Goal: Task Accomplishment & Management: Complete application form

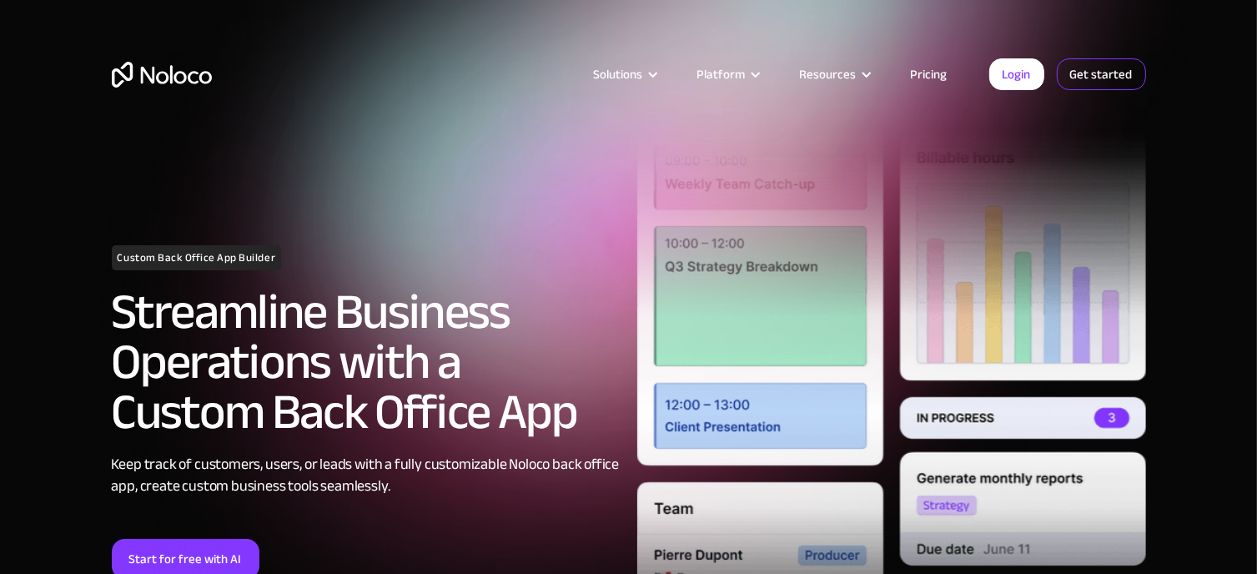
click at [1092, 65] on link "Get started" at bounding box center [1101, 74] width 89 height 32
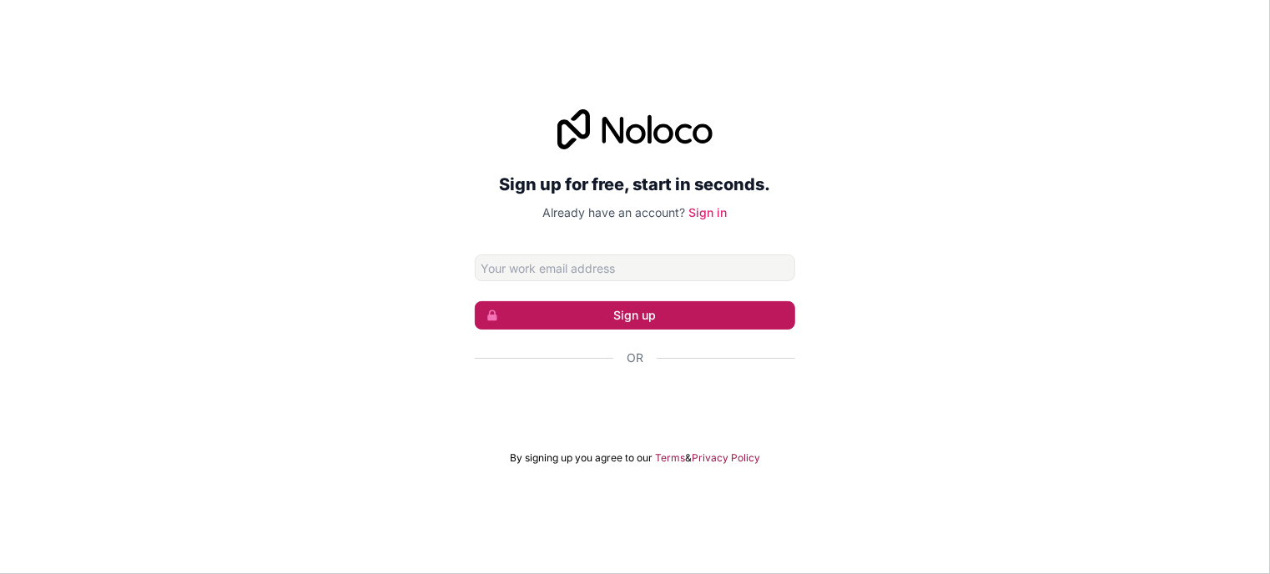
click at [643, 320] on button "Sign up" at bounding box center [635, 315] width 320 height 28
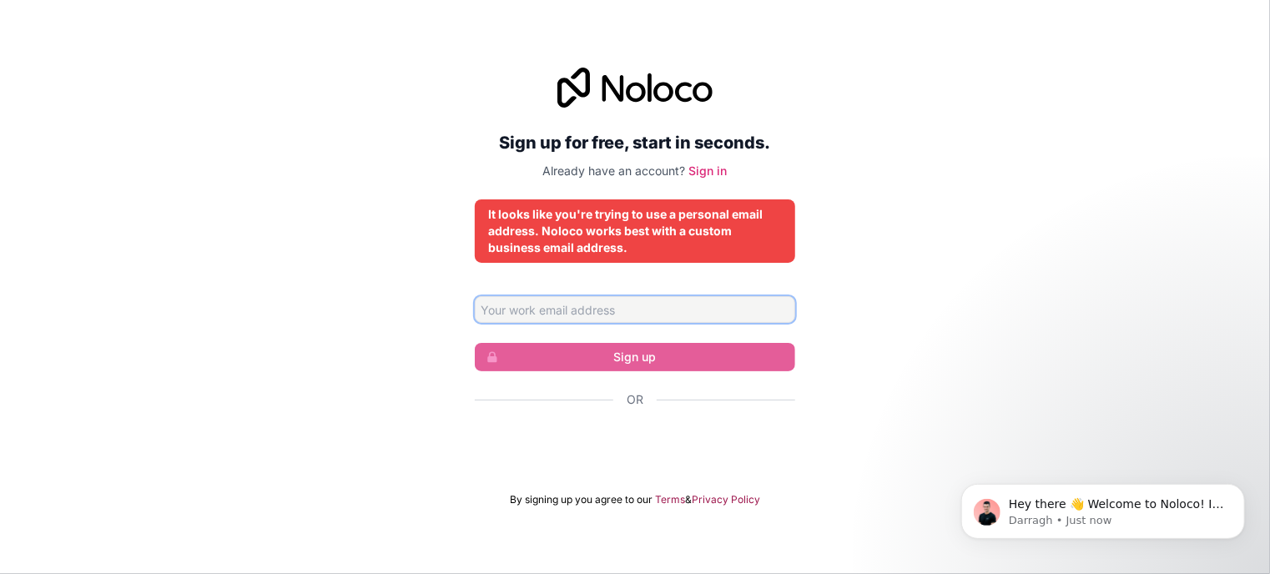
click at [591, 307] on input "Email address" at bounding box center [635, 309] width 320 height 27
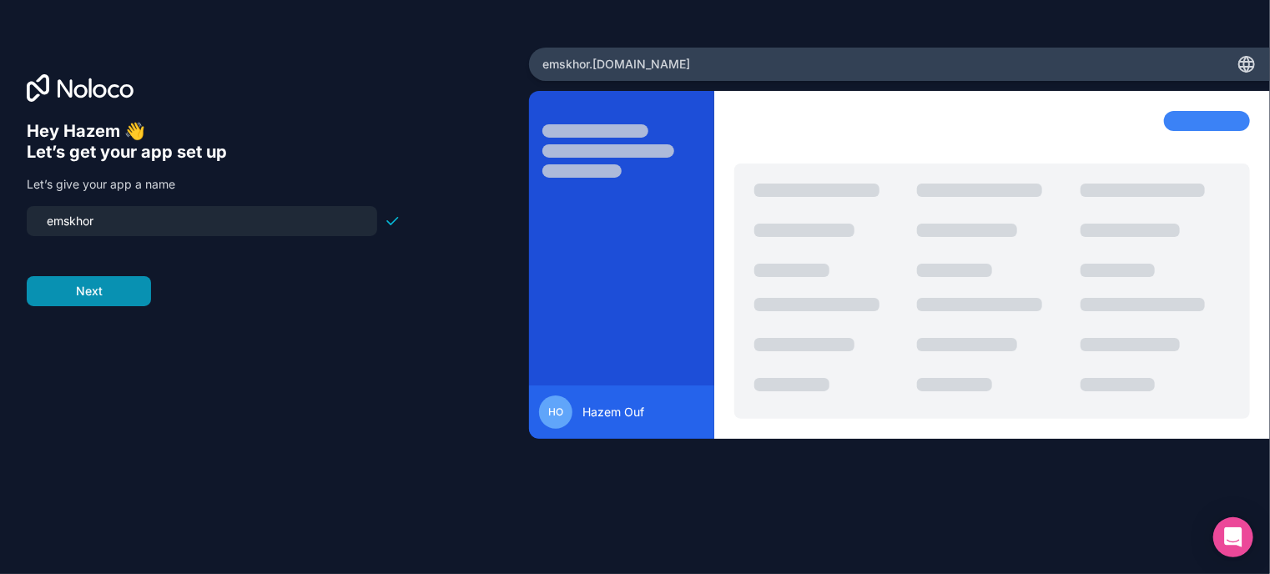
click at [90, 281] on button "Next" at bounding box center [89, 291] width 124 height 30
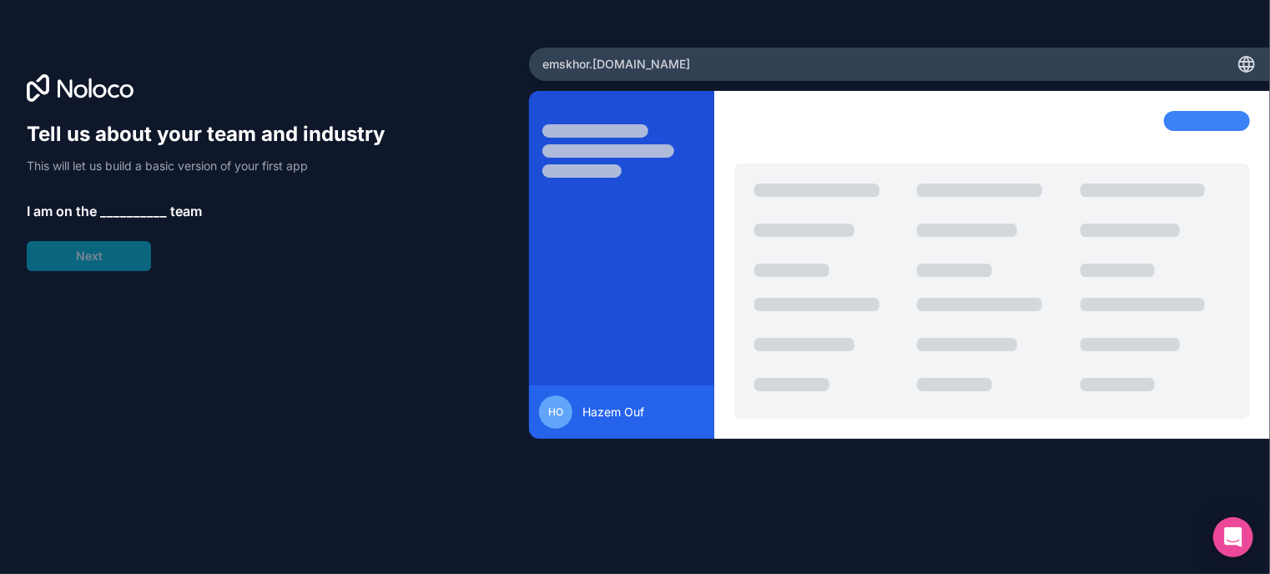
click at [114, 208] on span "__________" at bounding box center [133, 211] width 67 height 20
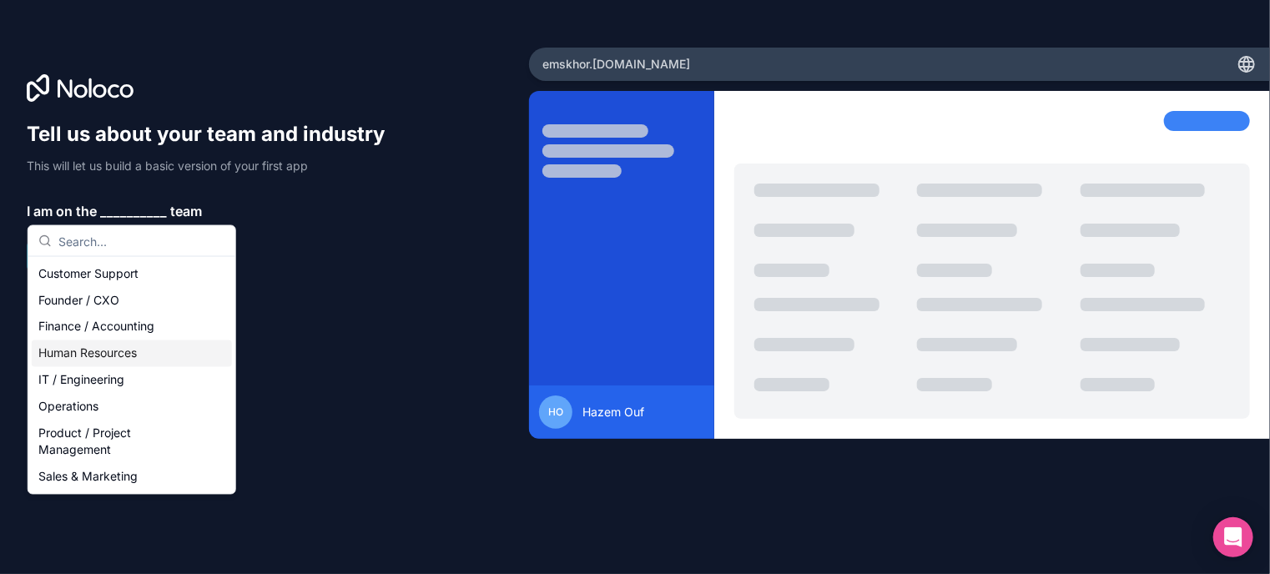
click at [115, 354] on div "Human Resources" at bounding box center [132, 353] width 200 height 27
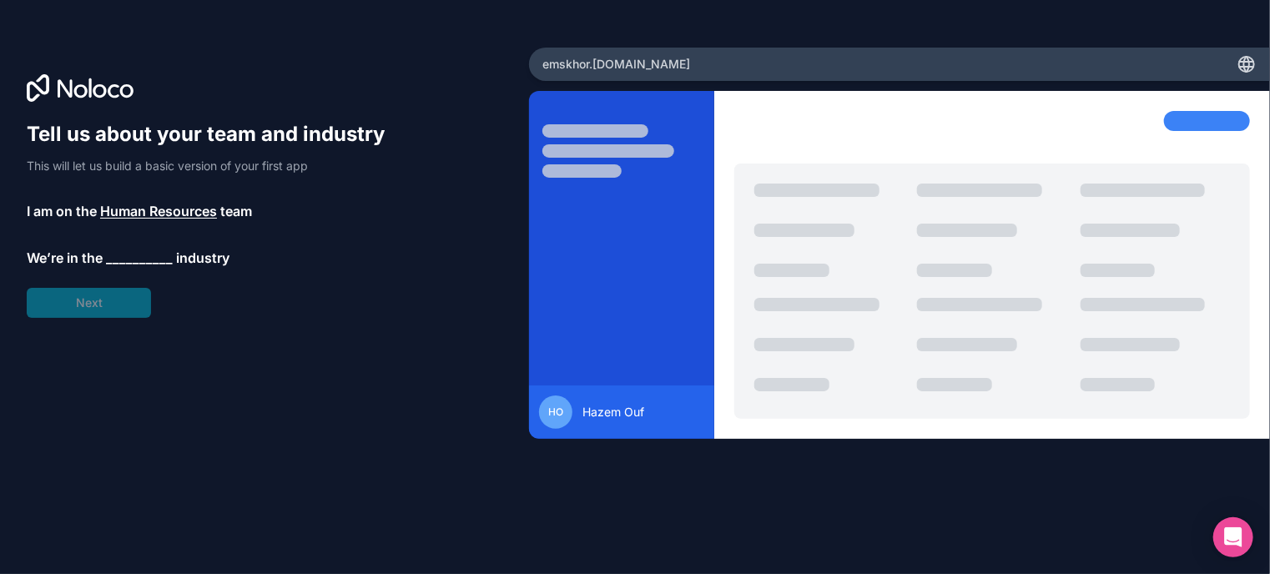
click at [132, 256] on span "__________" at bounding box center [139, 258] width 67 height 20
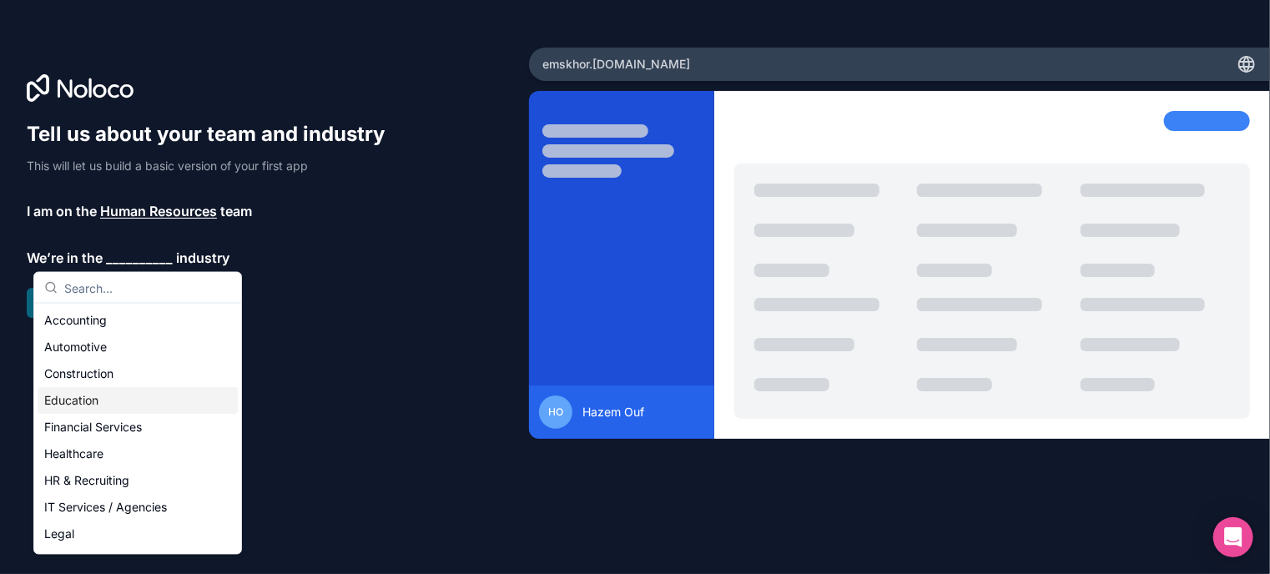
click at [101, 396] on div "Education" at bounding box center [138, 400] width 200 height 27
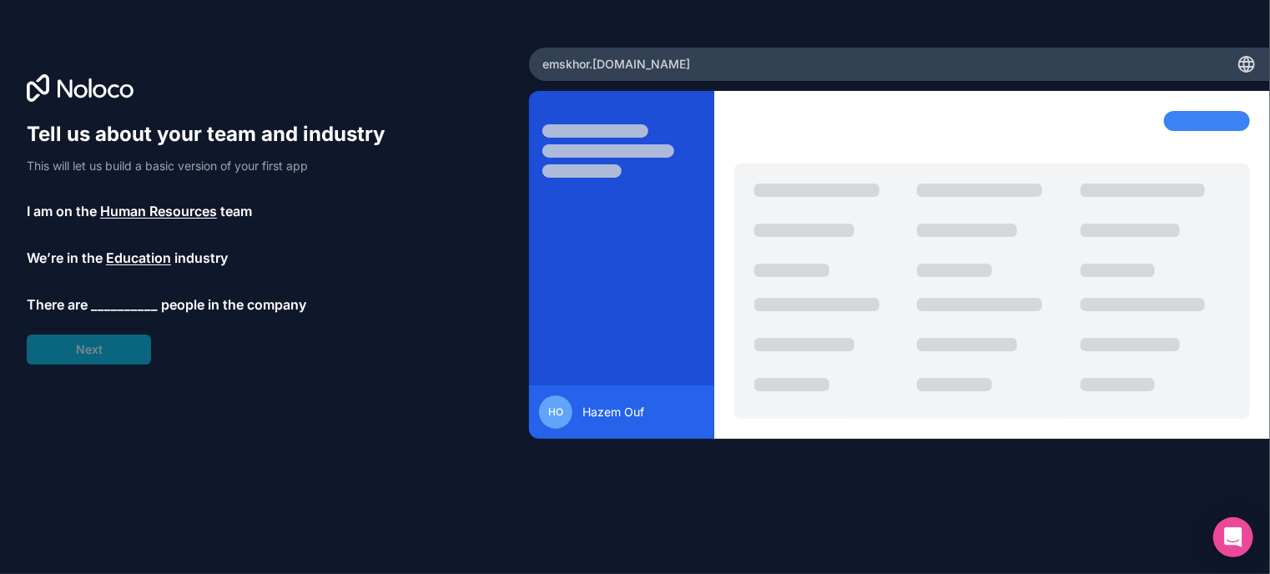
click at [110, 307] on span "__________" at bounding box center [124, 305] width 67 height 20
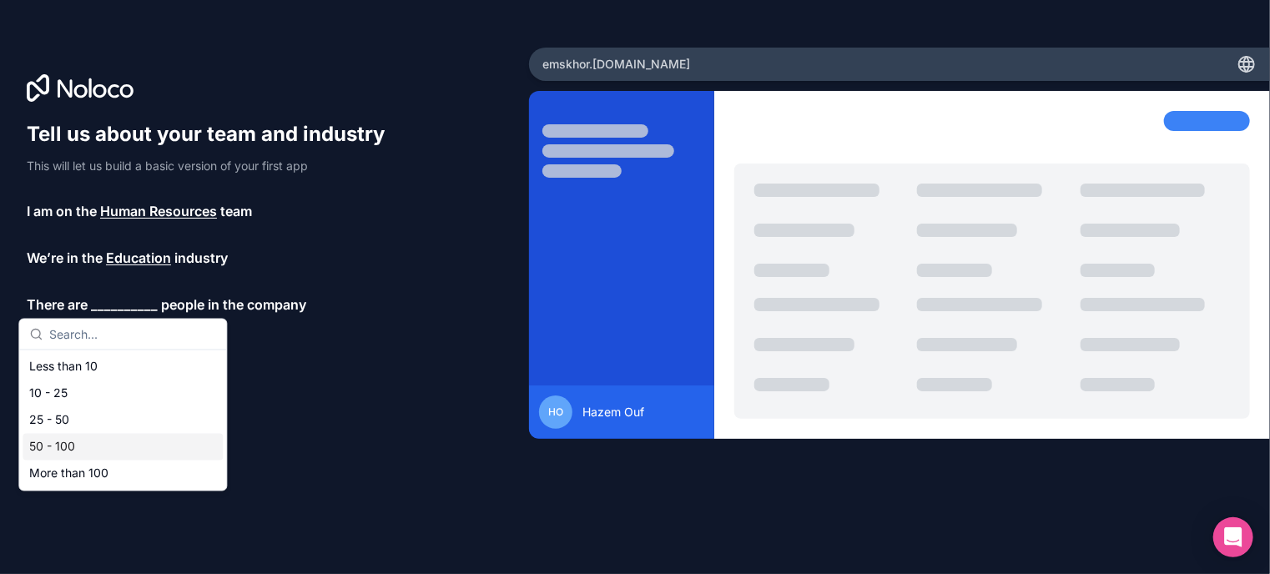
click at [73, 434] on div "50 - 100" at bounding box center [123, 447] width 200 height 27
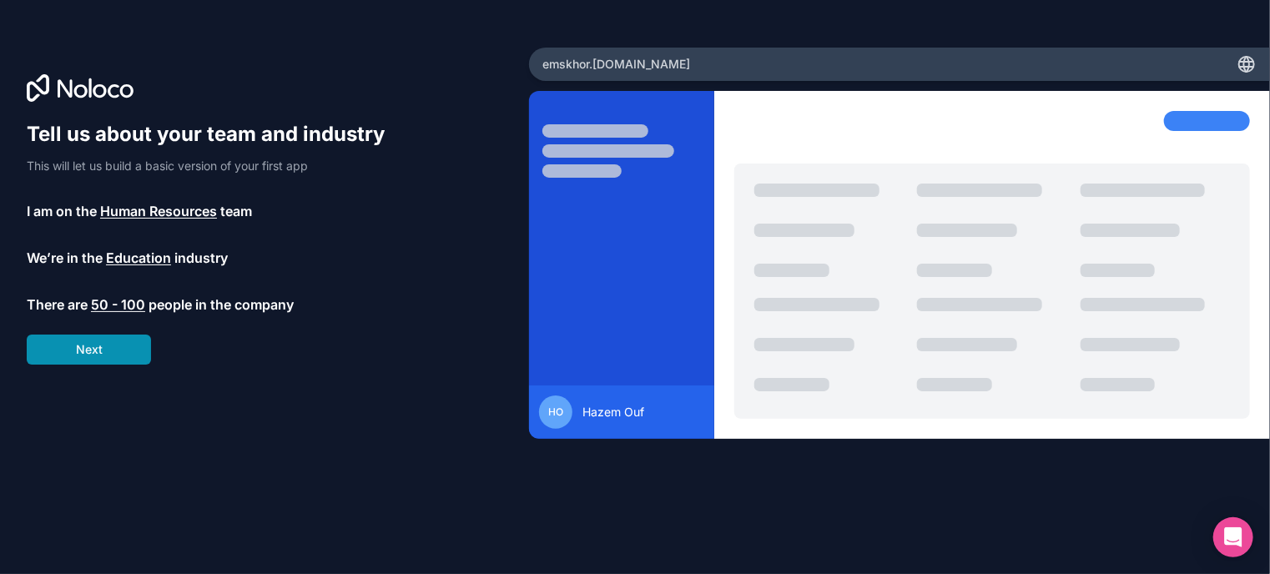
click at [127, 343] on button "Next" at bounding box center [89, 350] width 124 height 30
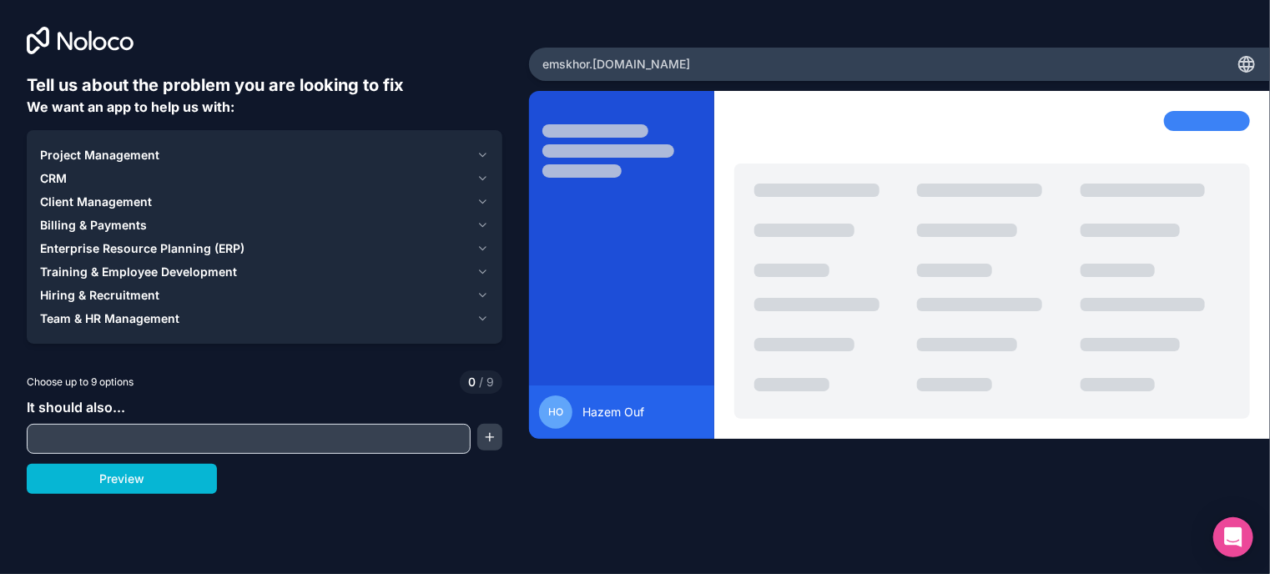
click at [124, 153] on span "Project Management" at bounding box center [99, 155] width 119 height 17
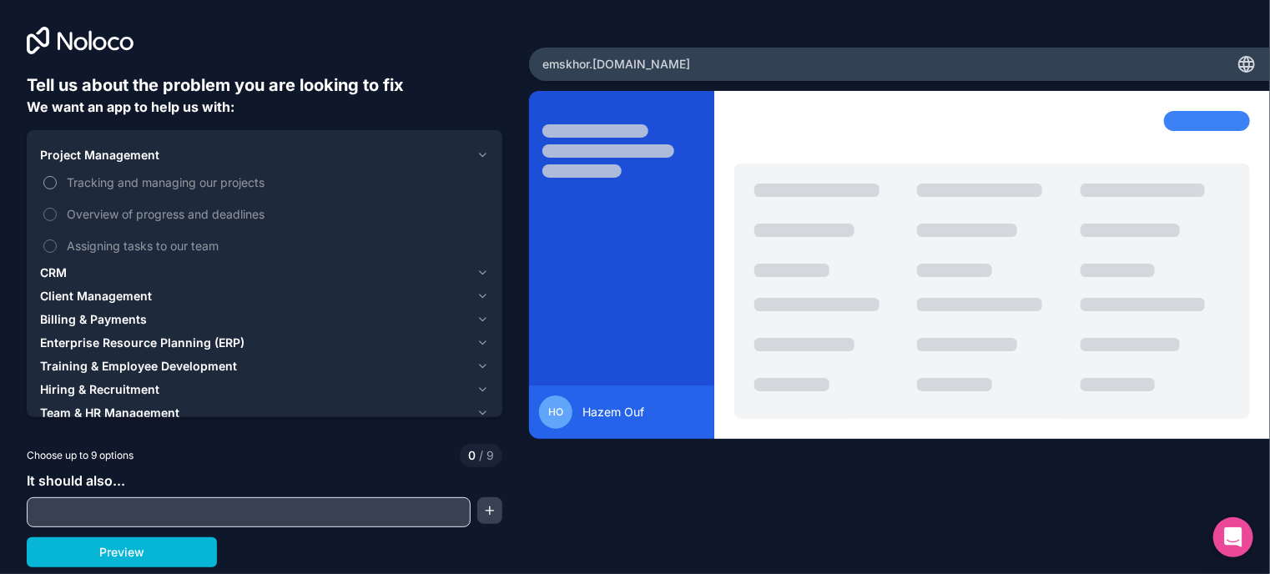
click at [55, 178] on button "Tracking and managing our projects" at bounding box center [49, 182] width 13 height 13
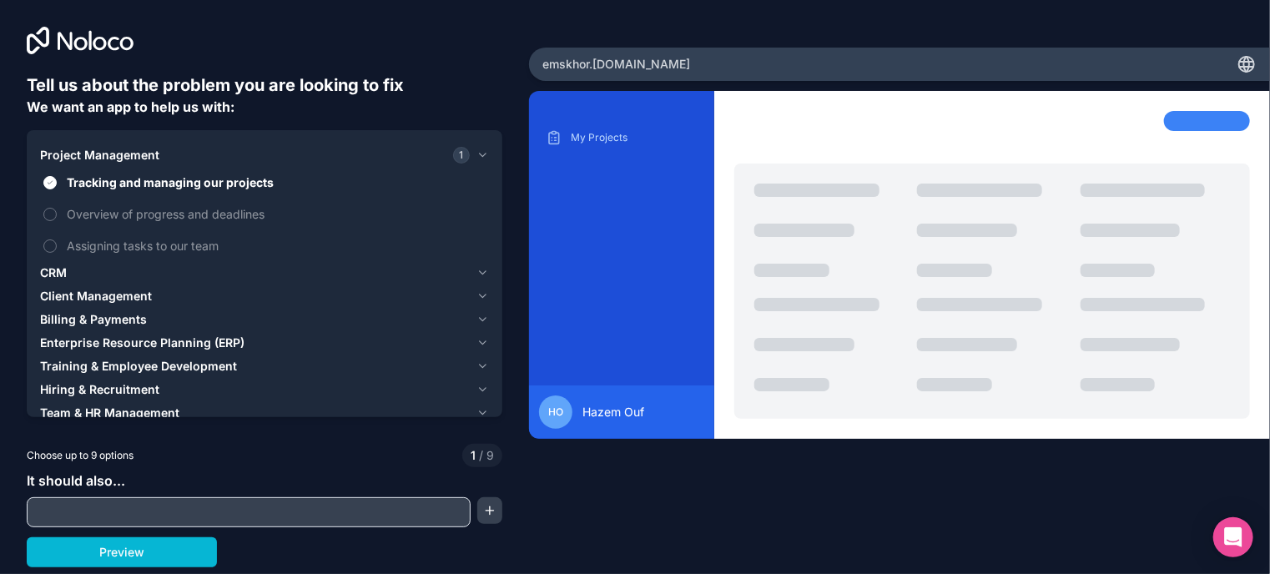
click at [51, 268] on span "CRM" at bounding box center [53, 273] width 27 height 17
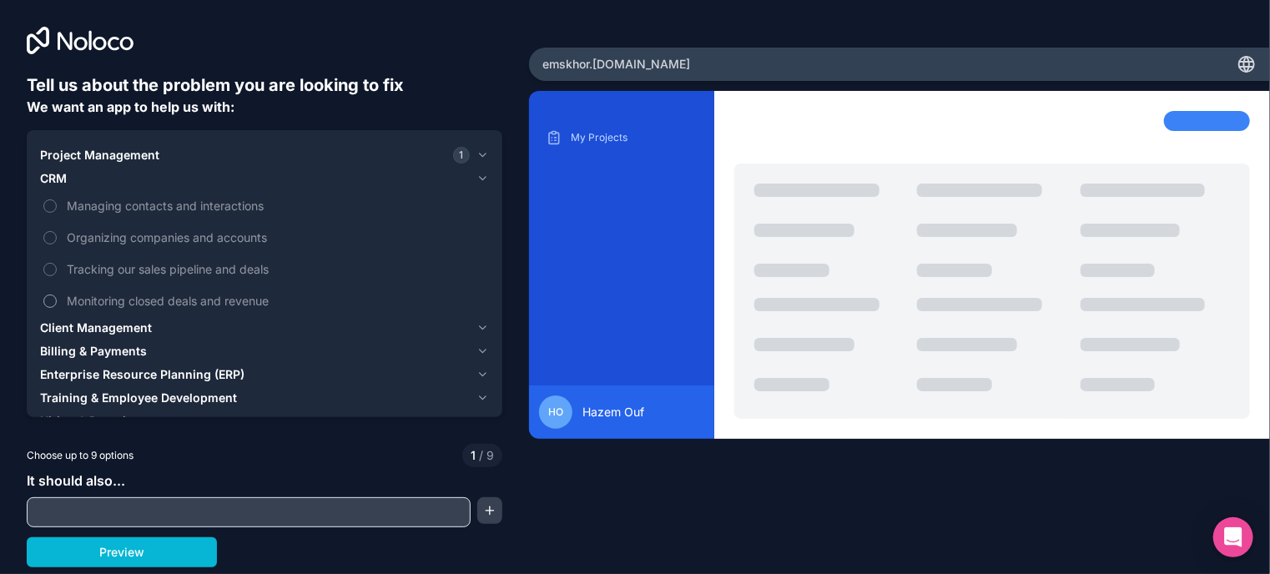
click at [50, 300] on button "Monitoring closed deals and revenue" at bounding box center [49, 301] width 13 height 13
click at [53, 330] on span "Client Management" at bounding box center [96, 328] width 112 height 17
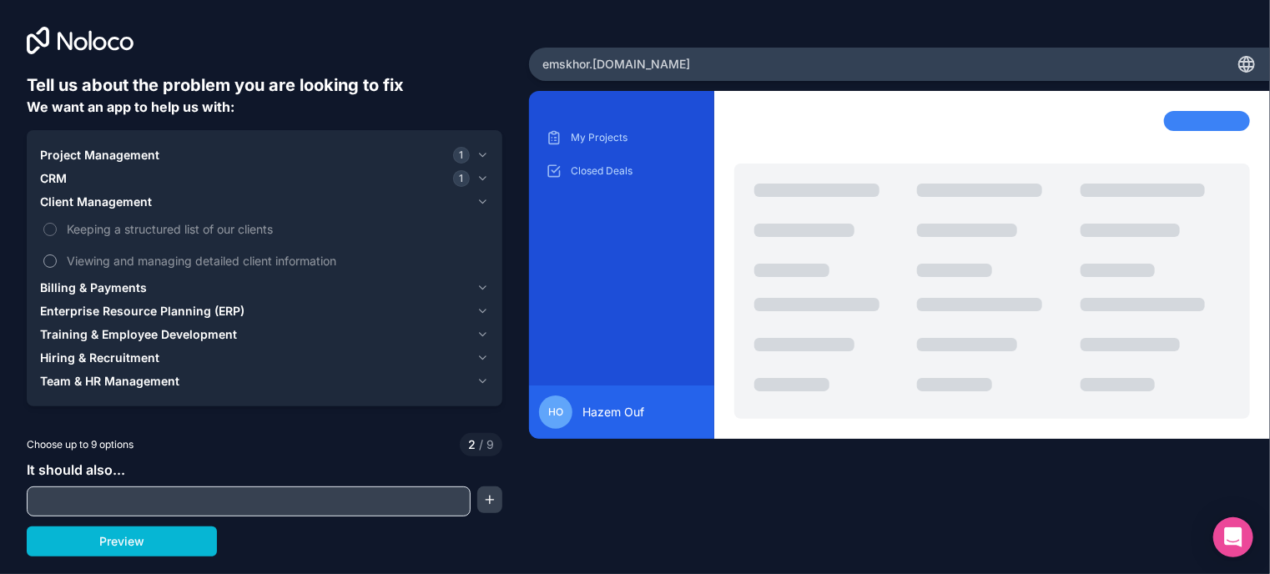
click at [49, 262] on button "Viewing and managing detailed client information" at bounding box center [49, 261] width 13 height 13
click at [46, 330] on span "Training & Employee Development" at bounding box center [138, 334] width 197 height 17
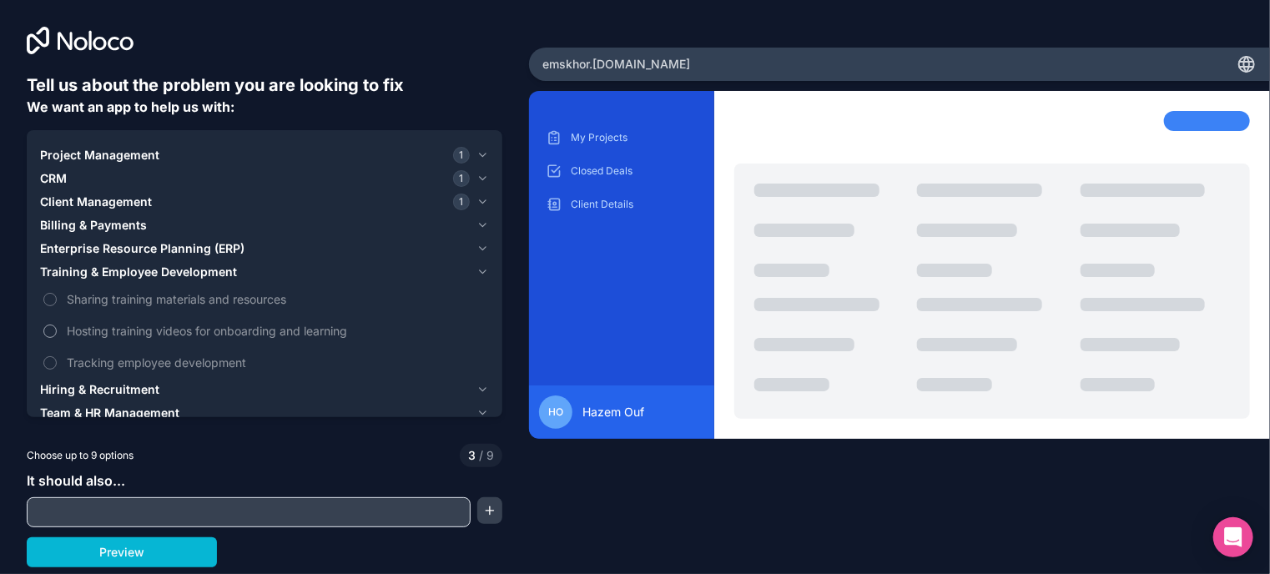
click at [47, 330] on button "Hosting training videos for onboarding and learning" at bounding box center [49, 331] width 13 height 13
click at [48, 389] on span "Hiring & Recruitment" at bounding box center [99, 389] width 119 height 17
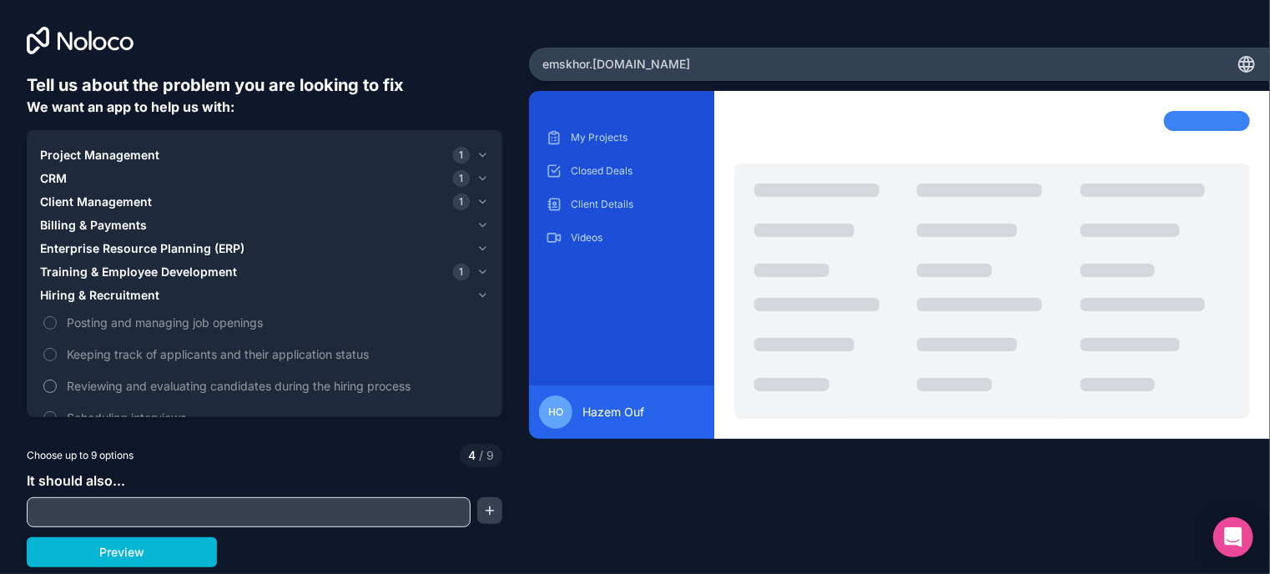
click at [46, 384] on button "Reviewing and evaluating candidates during the hiring process" at bounding box center [49, 386] width 13 height 13
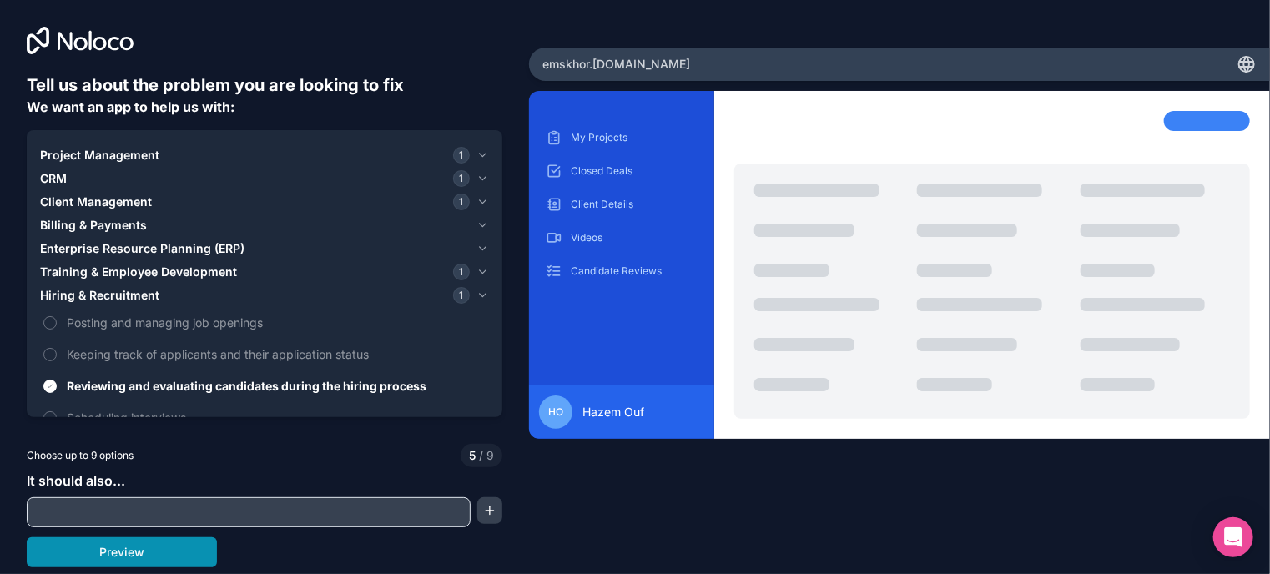
click at [110, 552] on button "Preview" at bounding box center [122, 552] width 190 height 30
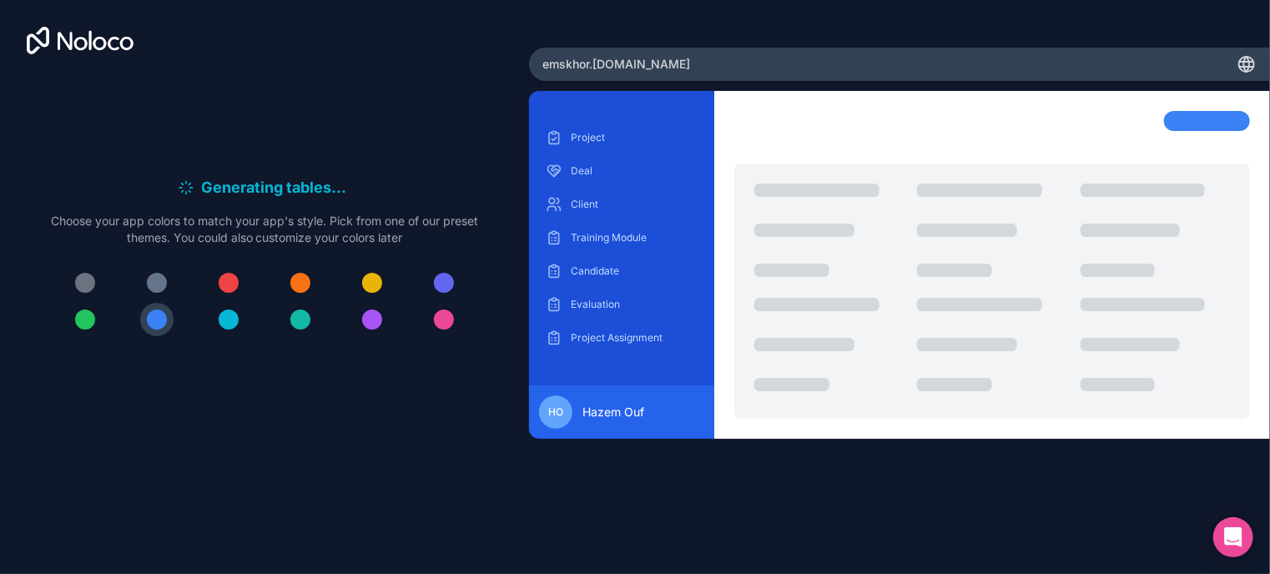
click at [224, 280] on div at bounding box center [229, 283] width 20 height 20
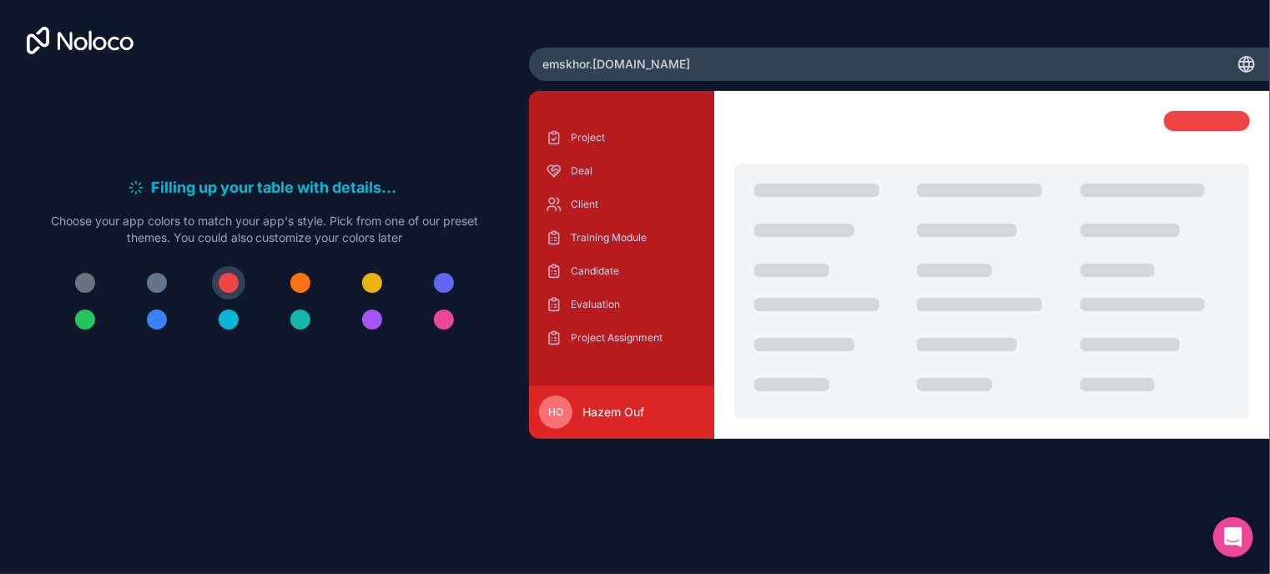
click at [229, 323] on div at bounding box center [229, 320] width 20 height 20
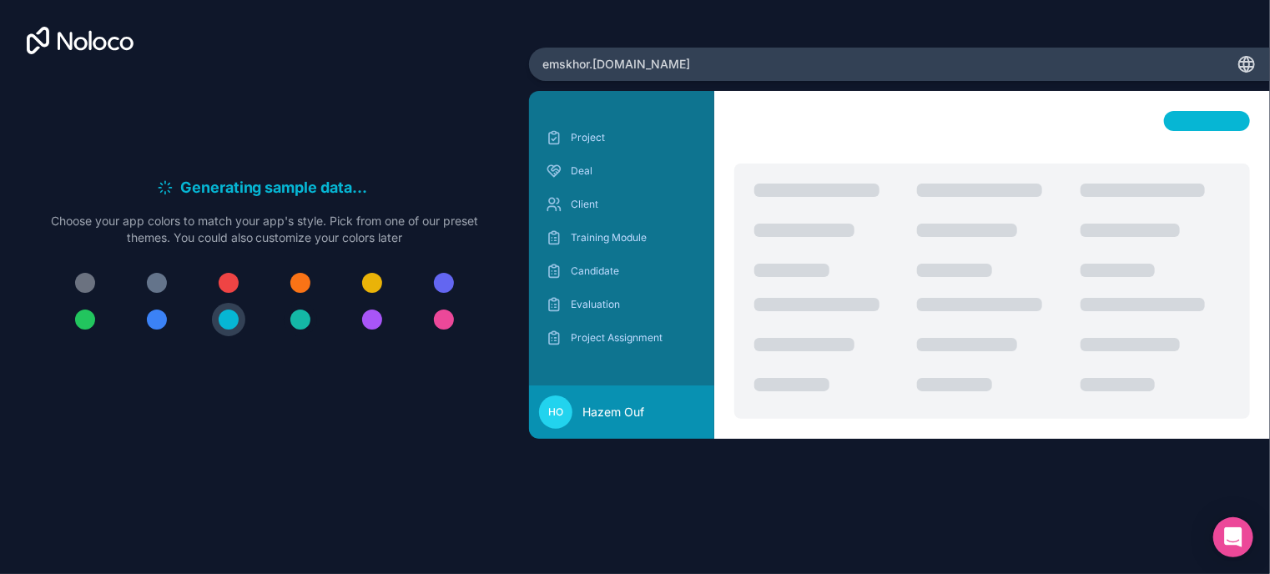
click at [304, 317] on div at bounding box center [300, 320] width 20 height 20
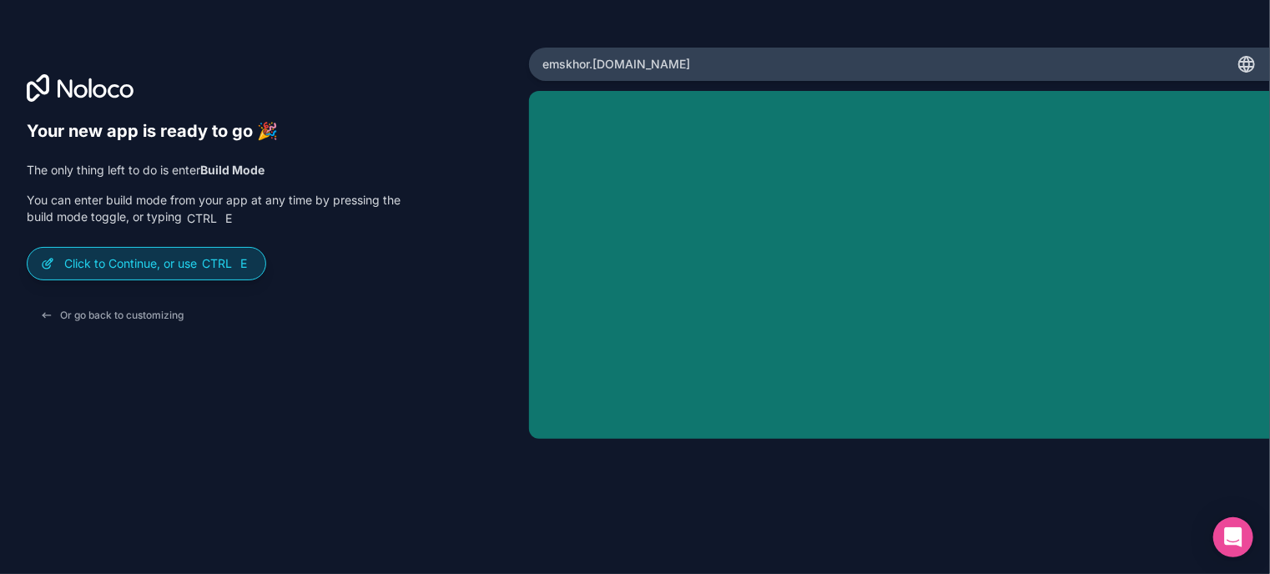
click at [244, 263] on span "E" at bounding box center [243, 263] width 13 height 13
